Goal: Task Accomplishment & Management: Use online tool/utility

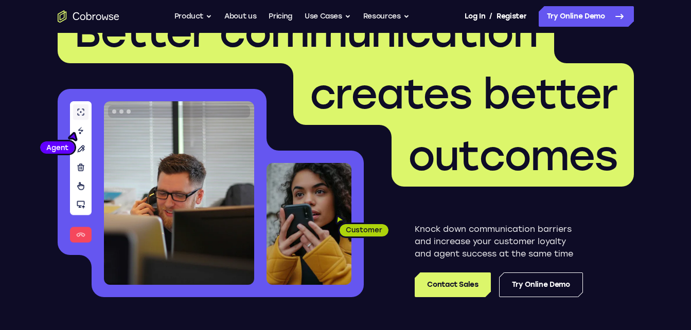
scroll to position [51, 0]
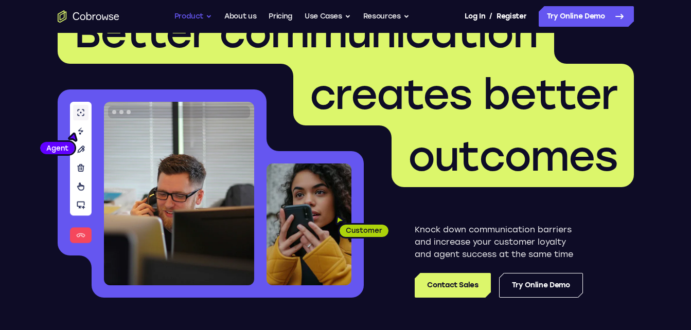
click at [202, 18] on button "Product" at bounding box center [194, 16] width 38 height 21
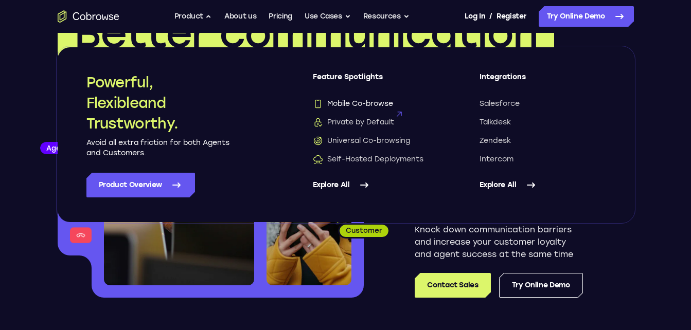
click at [346, 104] on span "Mobile Co-browse" at bounding box center [353, 104] width 80 height 10
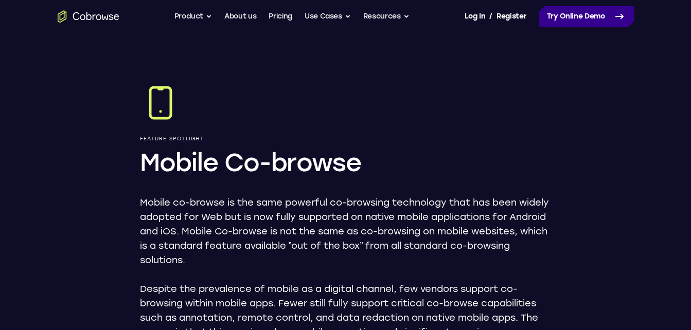
click at [561, 12] on link "Try Online Demo" at bounding box center [586, 16] width 95 height 21
